Goal: Task Accomplishment & Management: Manage account settings

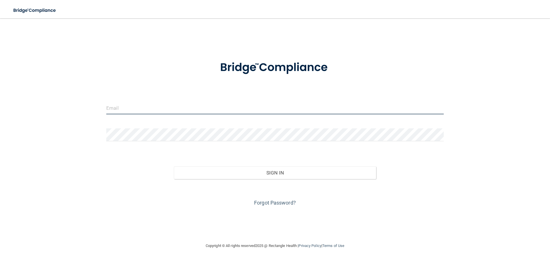
click at [149, 101] on input "email" at bounding box center [274, 107] width 337 height 13
type input "[EMAIL_ADDRESS][DOMAIN_NAME]"
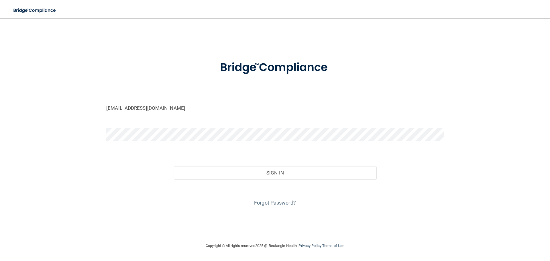
click at [174, 166] on button "Sign In" at bounding box center [275, 172] width 203 height 13
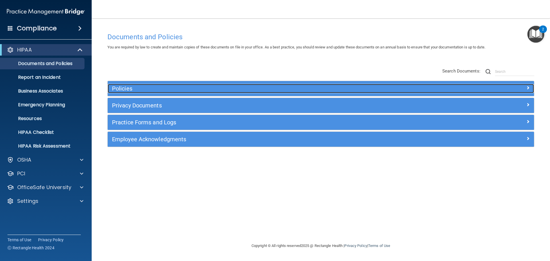
click at [374, 91] on h5 "Policies" at bounding box center [267, 88] width 311 height 6
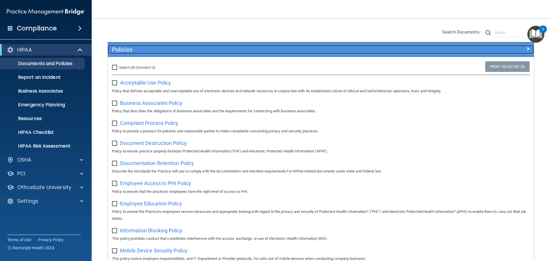
scroll to position [57, 0]
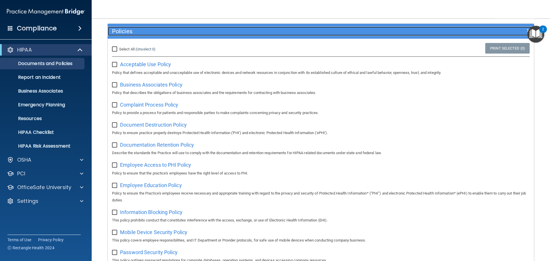
click at [323, 35] on div "Policies" at bounding box center [268, 31] width 320 height 9
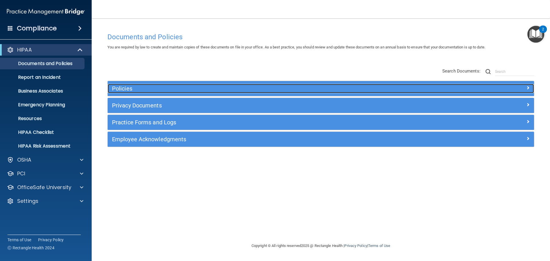
scroll to position [0, 0]
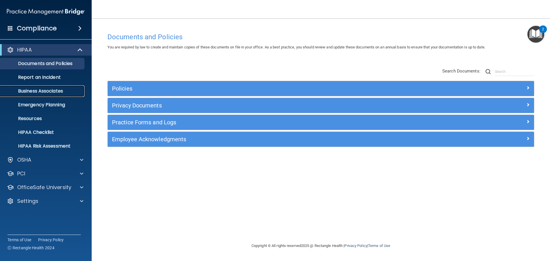
click at [64, 89] on p "Business Associates" at bounding box center [43, 91] width 78 height 6
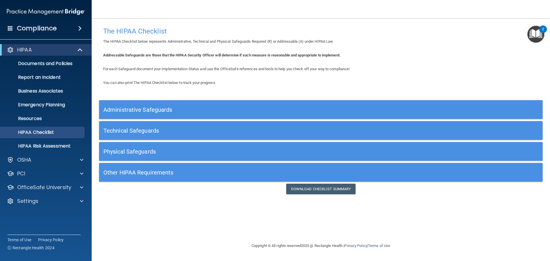
click at [210, 106] on div "Administrative Safeguards" at bounding box center [265, 109] width 333 height 13
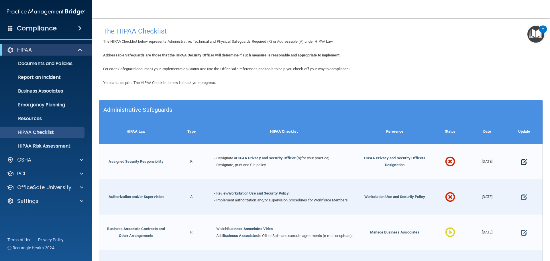
click at [521, 162] on span at bounding box center [524, 162] width 6 height 18
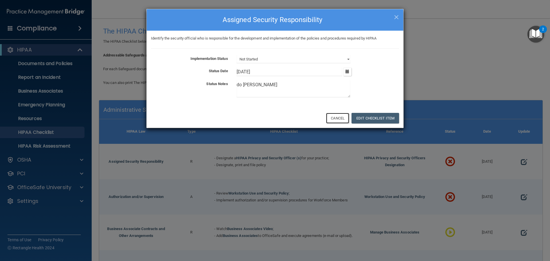
click at [346, 121] on button "Cancel" at bounding box center [337, 118] width 23 height 11
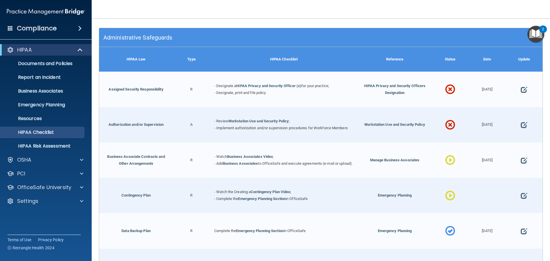
scroll to position [86, 0]
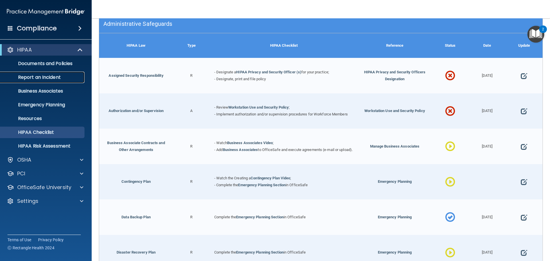
click at [27, 79] on p "Report an Incident" at bounding box center [43, 77] width 78 height 6
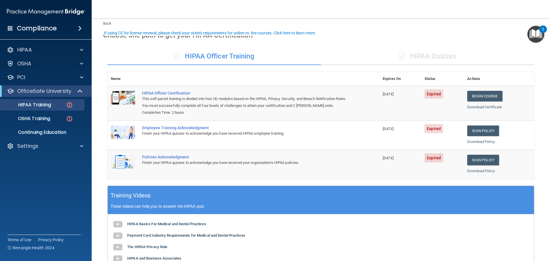
scroll to position [29, 0]
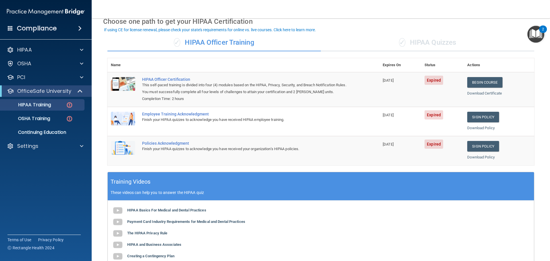
click at [431, 44] on div "✓ HIPAA Quizzes" at bounding box center [427, 42] width 213 height 17
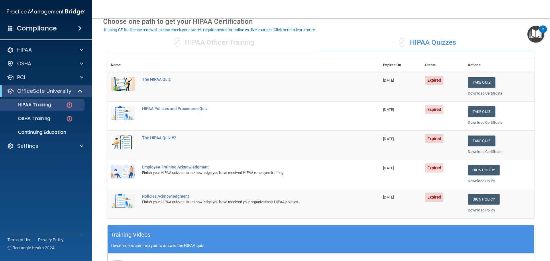
click at [238, 39] on div "✓ HIPAA Officer Training" at bounding box center [213, 42] width 213 height 17
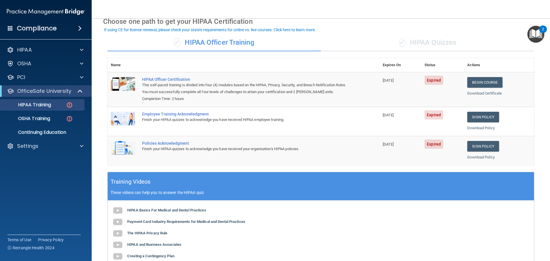
click at [417, 46] on div "✓ HIPAA Quizzes" at bounding box center [427, 42] width 213 height 17
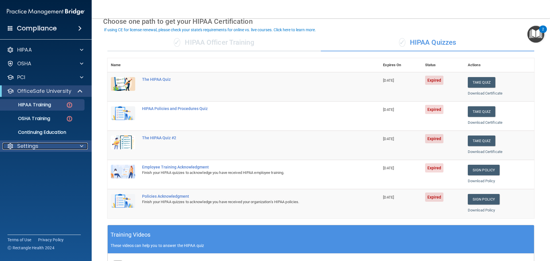
click at [76, 146] on div at bounding box center [81, 146] width 14 height 7
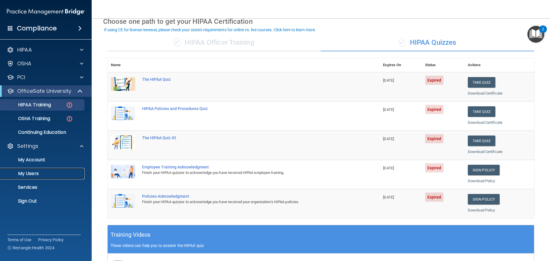
click at [32, 176] on p "My Users" at bounding box center [43, 174] width 78 height 6
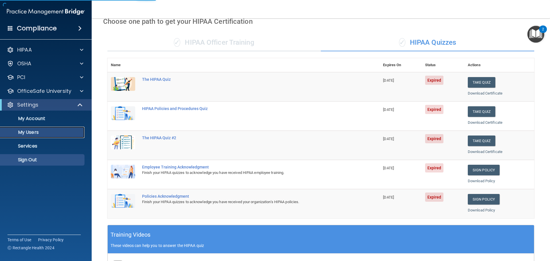
select select "20"
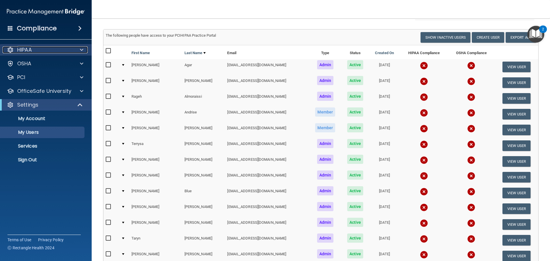
click at [79, 48] on div at bounding box center [81, 49] width 14 height 7
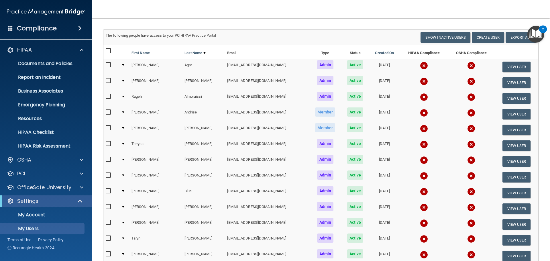
click at [58, 195] on div "HIPAA Documents and Policies Report an Incident Business Associates Emergency P…" at bounding box center [46, 154] width 92 height 225
click at [58, 197] on div "Settings" at bounding box center [46, 200] width 92 height 11
click at [60, 201] on div "Settings" at bounding box center [38, 201] width 71 height 7
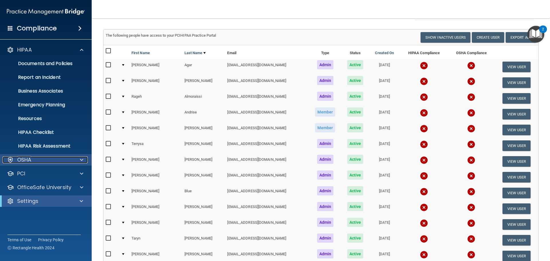
click at [69, 163] on div "OSHA" at bounding box center [38, 159] width 71 height 7
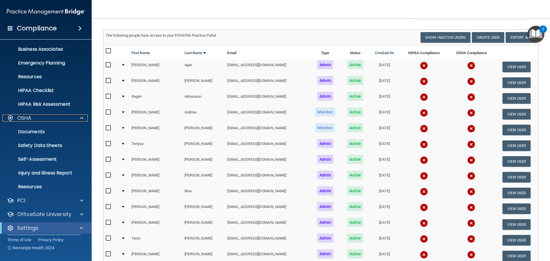
scroll to position [46, 0]
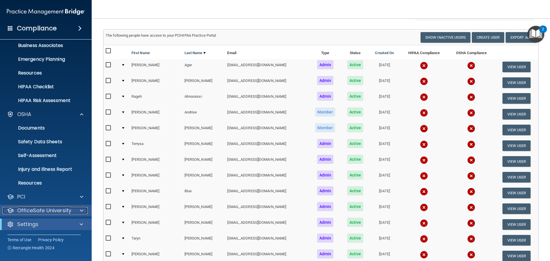
click at [57, 209] on p "OfficeSafe University" at bounding box center [44, 210] width 54 height 7
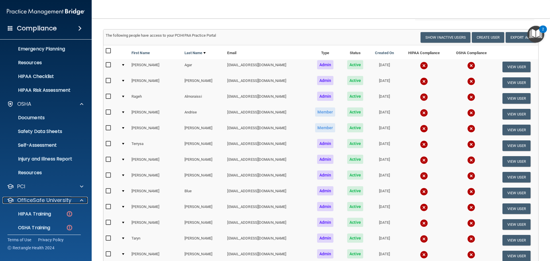
scroll to position [74, 0]
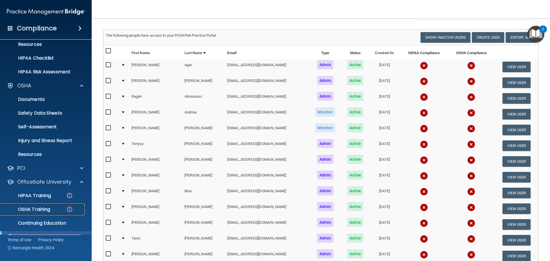
click at [46, 212] on p "OSHA Training" at bounding box center [27, 210] width 46 height 6
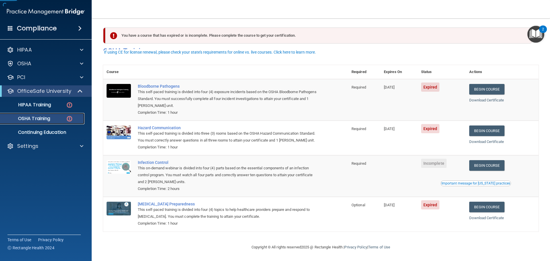
scroll to position [9, 0]
click at [59, 121] on div "OSHA Training" at bounding box center [43, 119] width 78 height 6
click at [62, 132] on p "Continuing Education" at bounding box center [43, 132] width 78 height 6
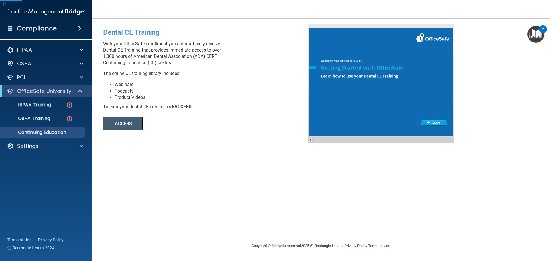
click at [118, 126] on button "ACCESS" at bounding box center [123, 124] width 40 height 14
click at [36, 66] on div "OSHA" at bounding box center [38, 63] width 71 height 7
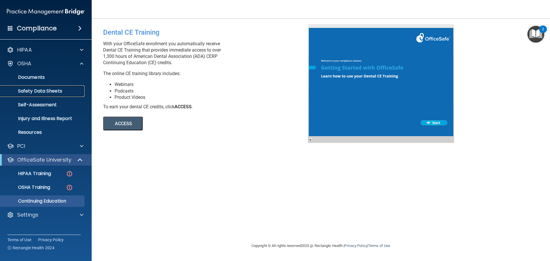
click at [40, 92] on p "Safety Data Sheets" at bounding box center [43, 91] width 78 height 6
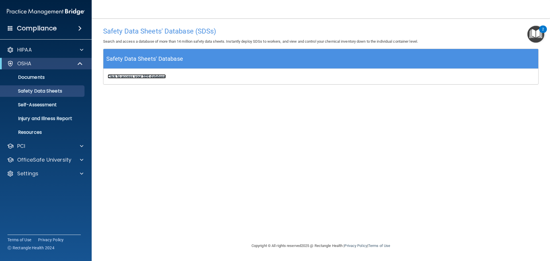
click at [116, 76] on b "Click to access your SDS database" at bounding box center [137, 76] width 58 height 4
click at [59, 116] on p "Injury and Illness Report" at bounding box center [43, 119] width 78 height 6
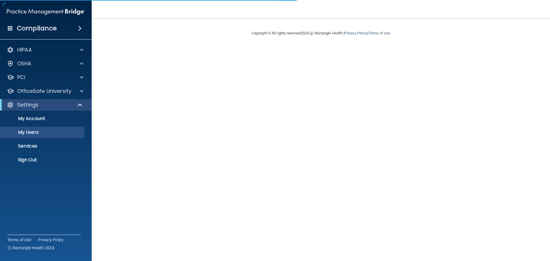
select select "20"
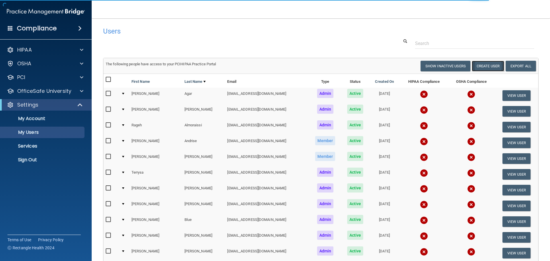
click at [481, 67] on button "Create User" at bounding box center [488, 66] width 32 height 11
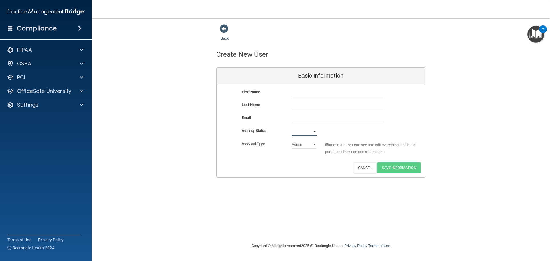
click at [303, 132] on select "Active Inactive" at bounding box center [304, 131] width 25 height 9
select select "active"
click at [292, 127] on select "Active Inactive" at bounding box center [304, 131] width 25 height 9
click at [301, 146] on select "Admin Member" at bounding box center [304, 144] width 25 height 9
click at [300, 134] on select "Active Inactive" at bounding box center [304, 131] width 25 height 9
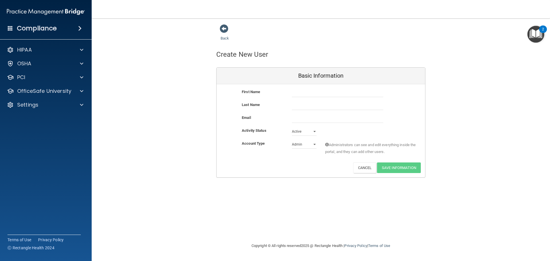
click at [299, 190] on div "Back Create New User Basic Information First Name Last Name Email Activity Stat…" at bounding box center [320, 130] width 435 height 213
click at [79, 106] on div at bounding box center [81, 104] width 14 height 7
click at [51, 91] on p "OfficeSafe University" at bounding box center [44, 91] width 54 height 7
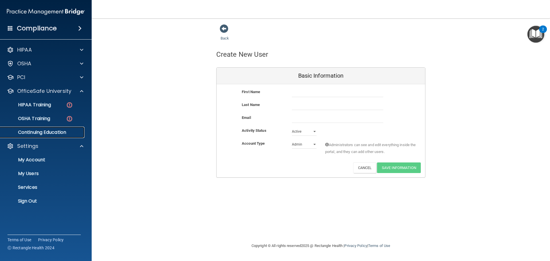
click at [42, 132] on p "Continuing Education" at bounding box center [43, 132] width 78 height 6
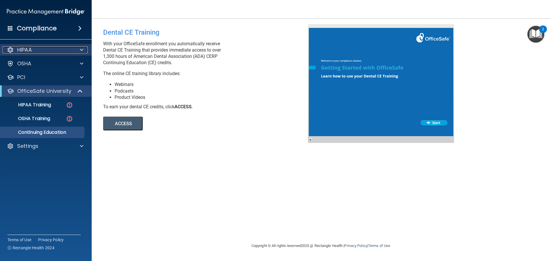
click at [49, 53] on div "HIPAA" at bounding box center [38, 49] width 71 height 7
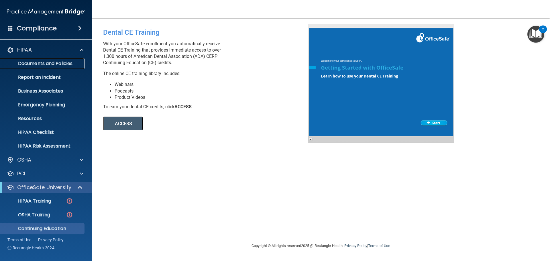
click at [48, 65] on p "Documents and Policies" at bounding box center [43, 64] width 78 height 6
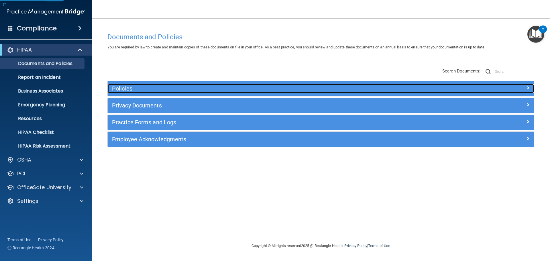
click at [134, 88] on h5 "Policies" at bounding box center [267, 88] width 311 height 6
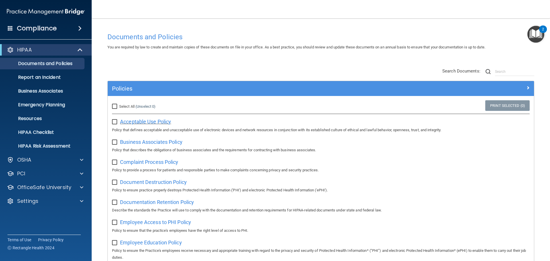
click at [155, 122] on span "Acceptable Use Policy" at bounding box center [145, 122] width 51 height 6
click at [11, 28] on span at bounding box center [10, 27] width 5 height 5
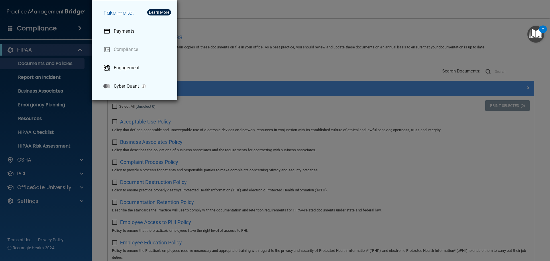
click at [219, 58] on div "Take me to: Payments Compliance Engagement Cyber Quant" at bounding box center [275, 130] width 550 height 261
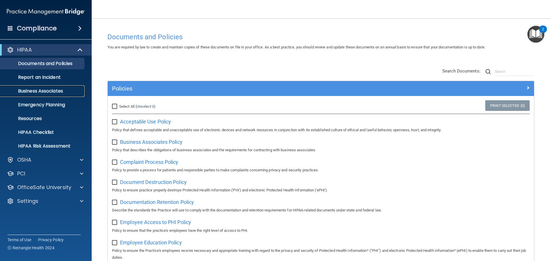
click at [50, 89] on p "Business Associates" at bounding box center [43, 91] width 78 height 6
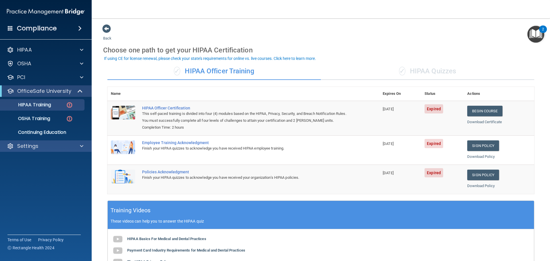
click at [56, 150] on div "Settings" at bounding box center [46, 145] width 92 height 11
click at [58, 150] on div "Settings" at bounding box center [46, 145] width 92 height 11
click at [58, 146] on div "Settings" at bounding box center [38, 146] width 71 height 7
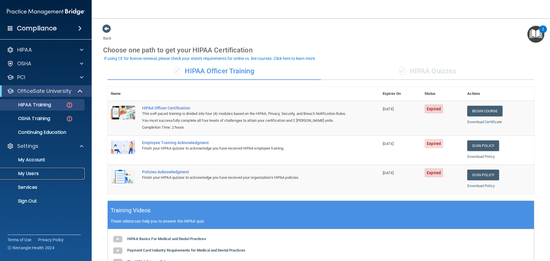
click at [38, 173] on p "My Users" at bounding box center [43, 174] width 78 height 6
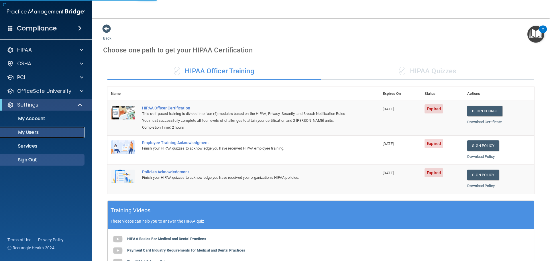
select select "20"
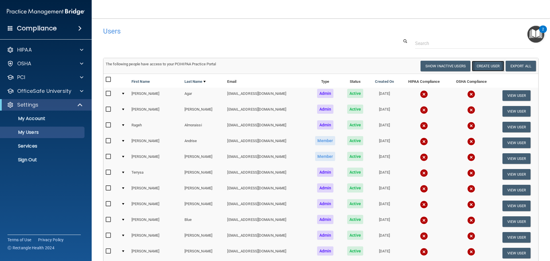
click at [478, 67] on button "Create User" at bounding box center [488, 66] width 32 height 11
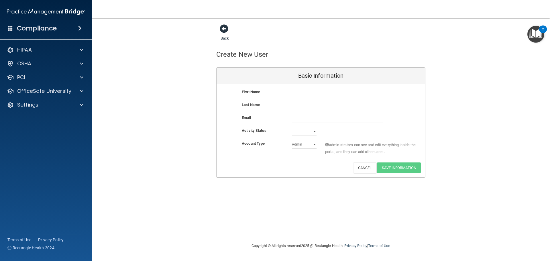
click at [227, 28] on span at bounding box center [224, 28] width 9 height 9
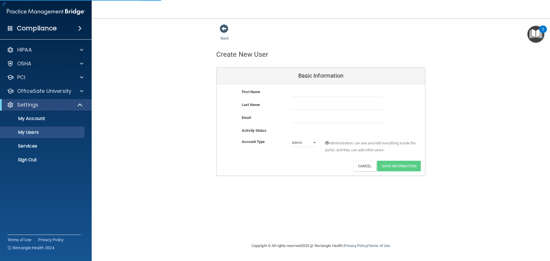
select select "20"
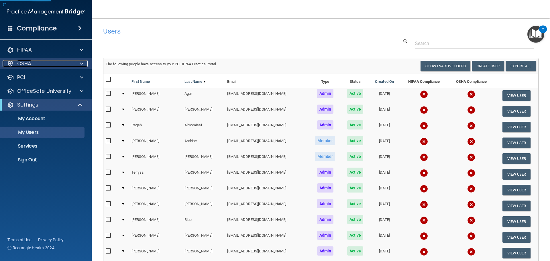
click at [80, 65] on span at bounding box center [81, 63] width 3 height 7
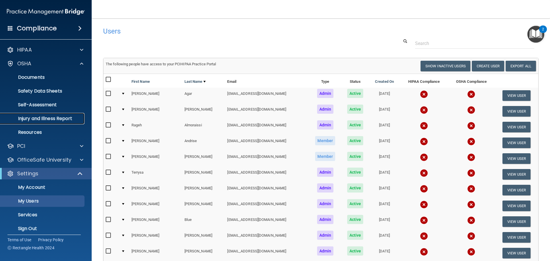
click at [59, 119] on p "Injury and Illness Report" at bounding box center [43, 119] width 78 height 6
